Goal: Information Seeking & Learning: Learn about a topic

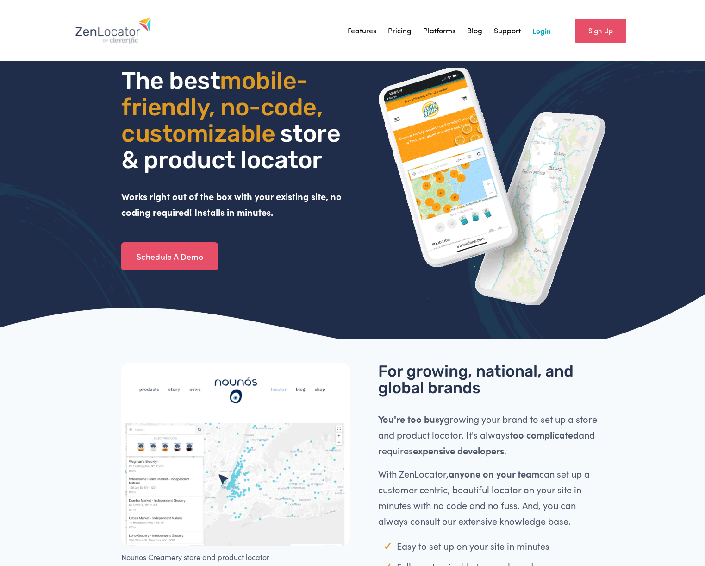
click at [402, 31] on link "Pricing" at bounding box center [400, 31] width 24 height 14
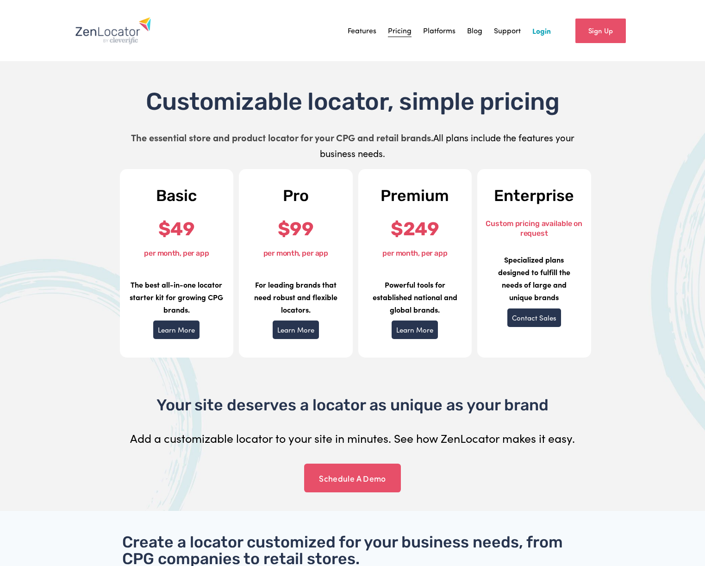
click at [360, 31] on link "Features" at bounding box center [362, 31] width 29 height 14
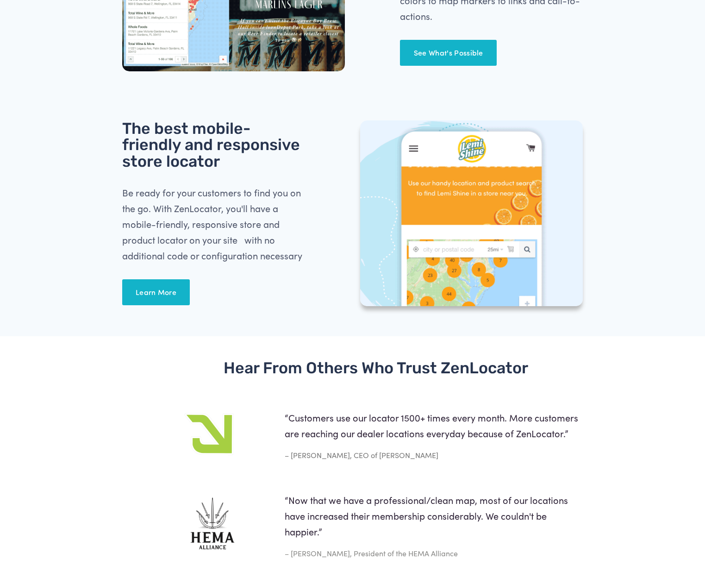
scroll to position [990, 0]
